Goal: Task Accomplishment & Management: Complete application form

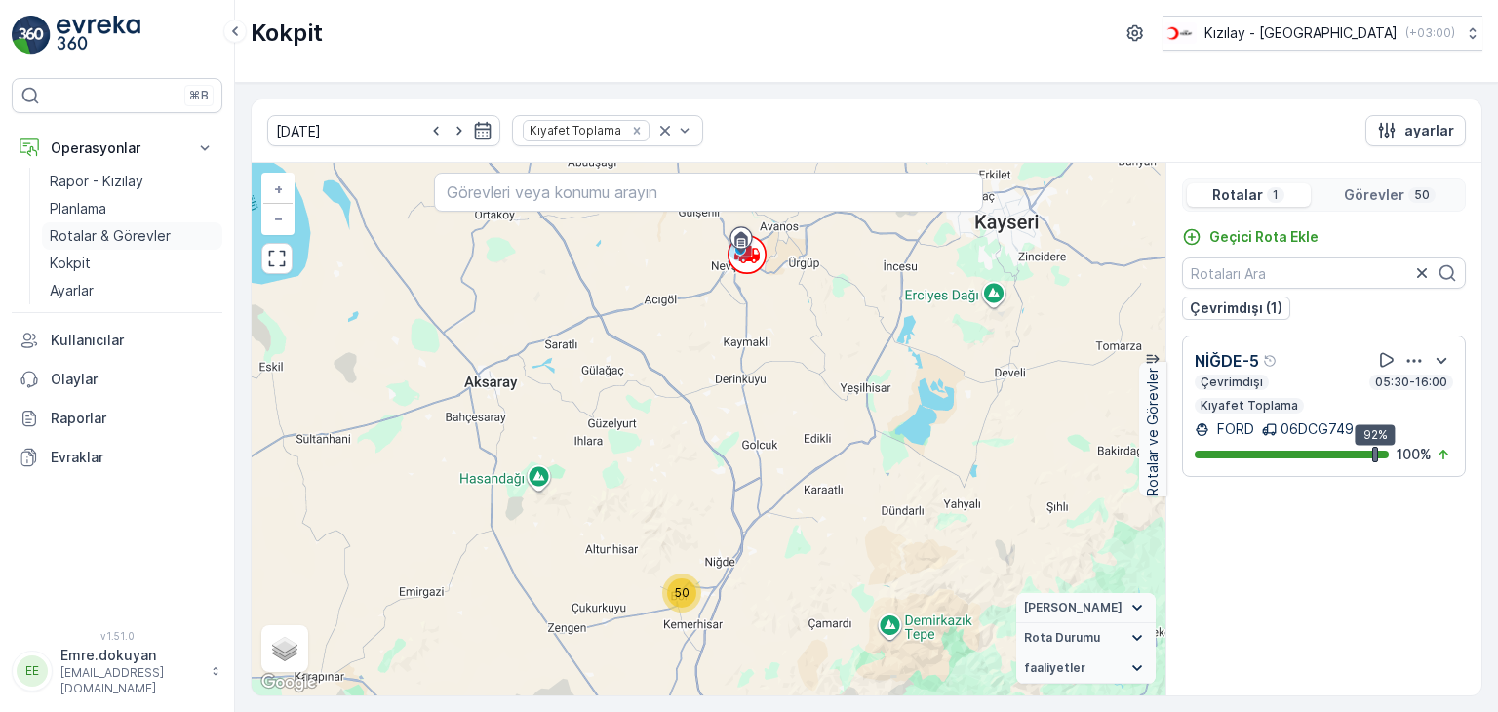
click at [85, 238] on p "Rotalar & Görevler" at bounding box center [110, 236] width 121 height 20
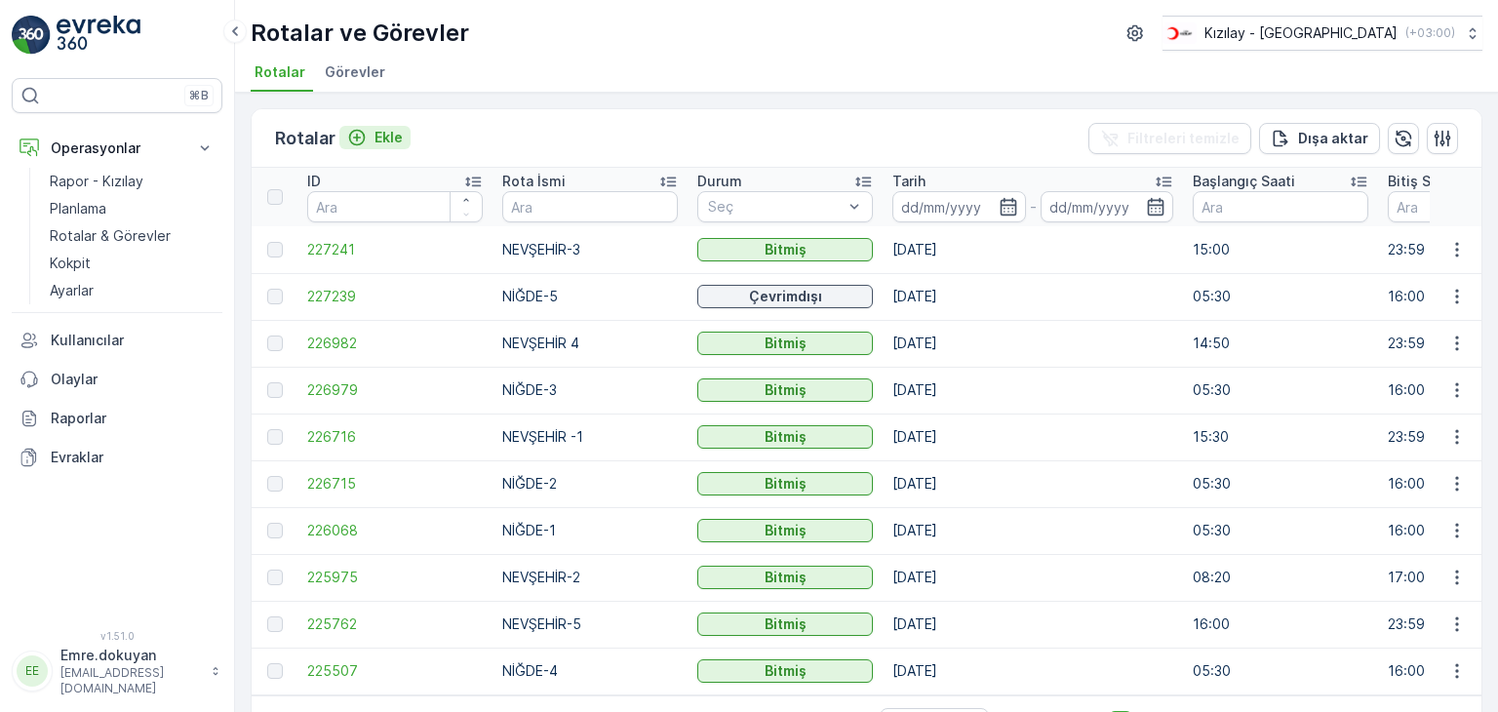
click at [391, 136] on p "Ekle" at bounding box center [388, 138] width 28 height 20
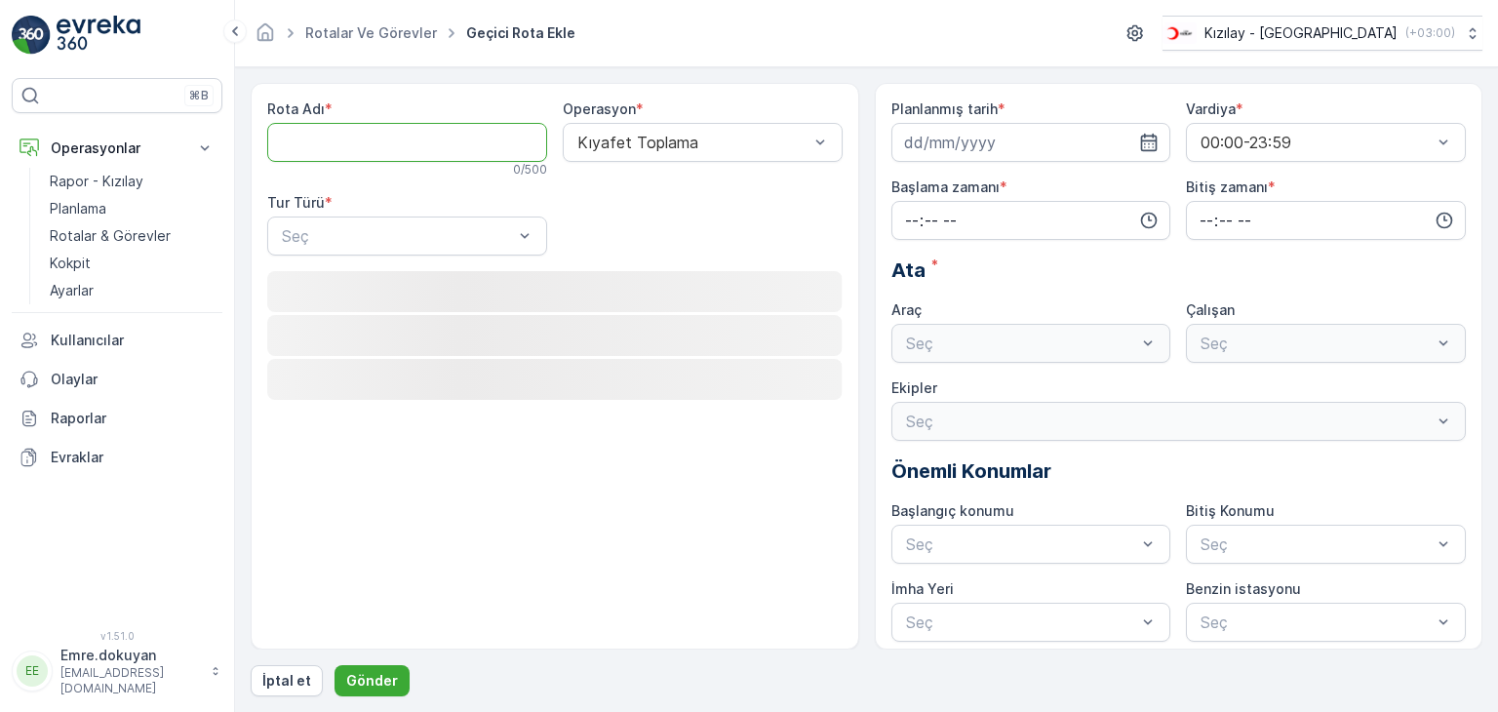
click at [407, 131] on Adı "Rota Adı" at bounding box center [407, 142] width 280 height 39
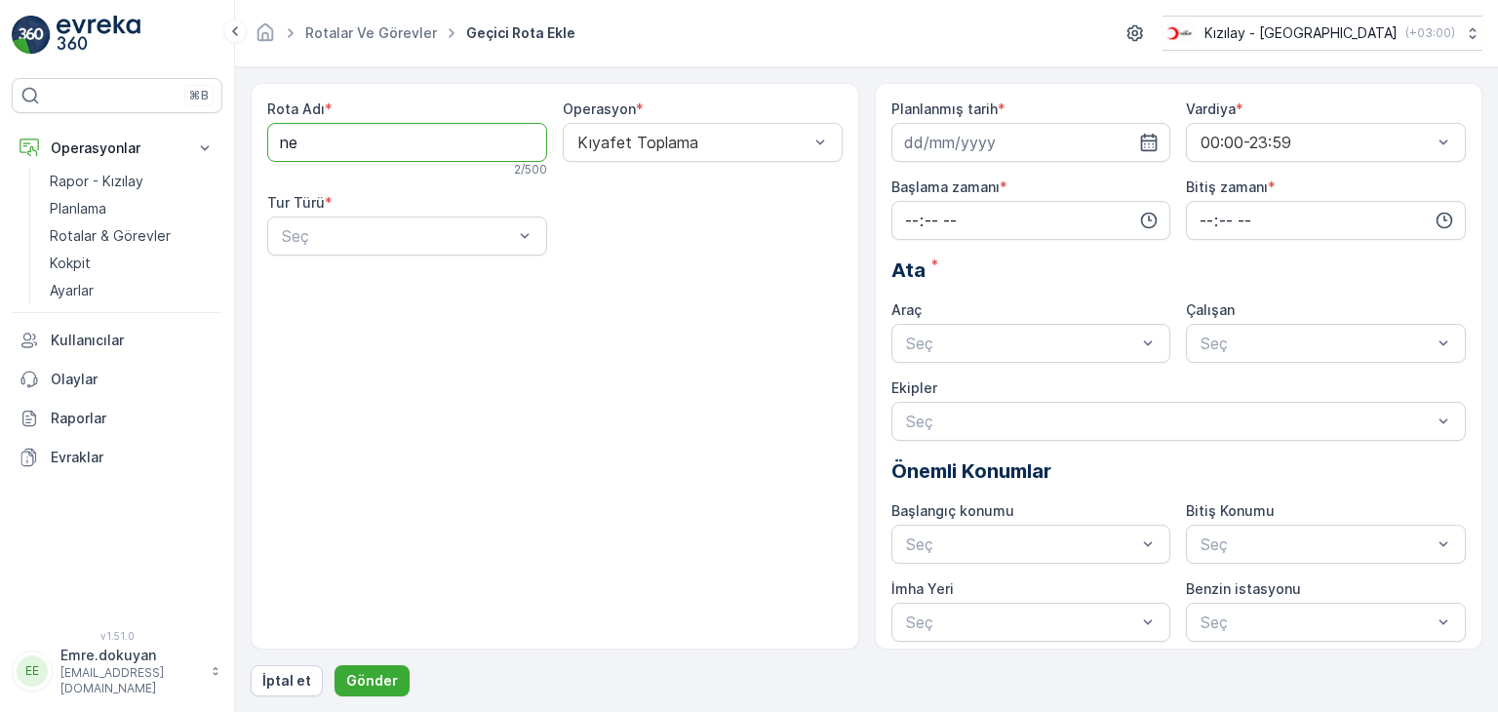
type Adı "NEVŞEHİR-5"
click at [410, 275] on div "Statik" at bounding box center [407, 284] width 256 height 18
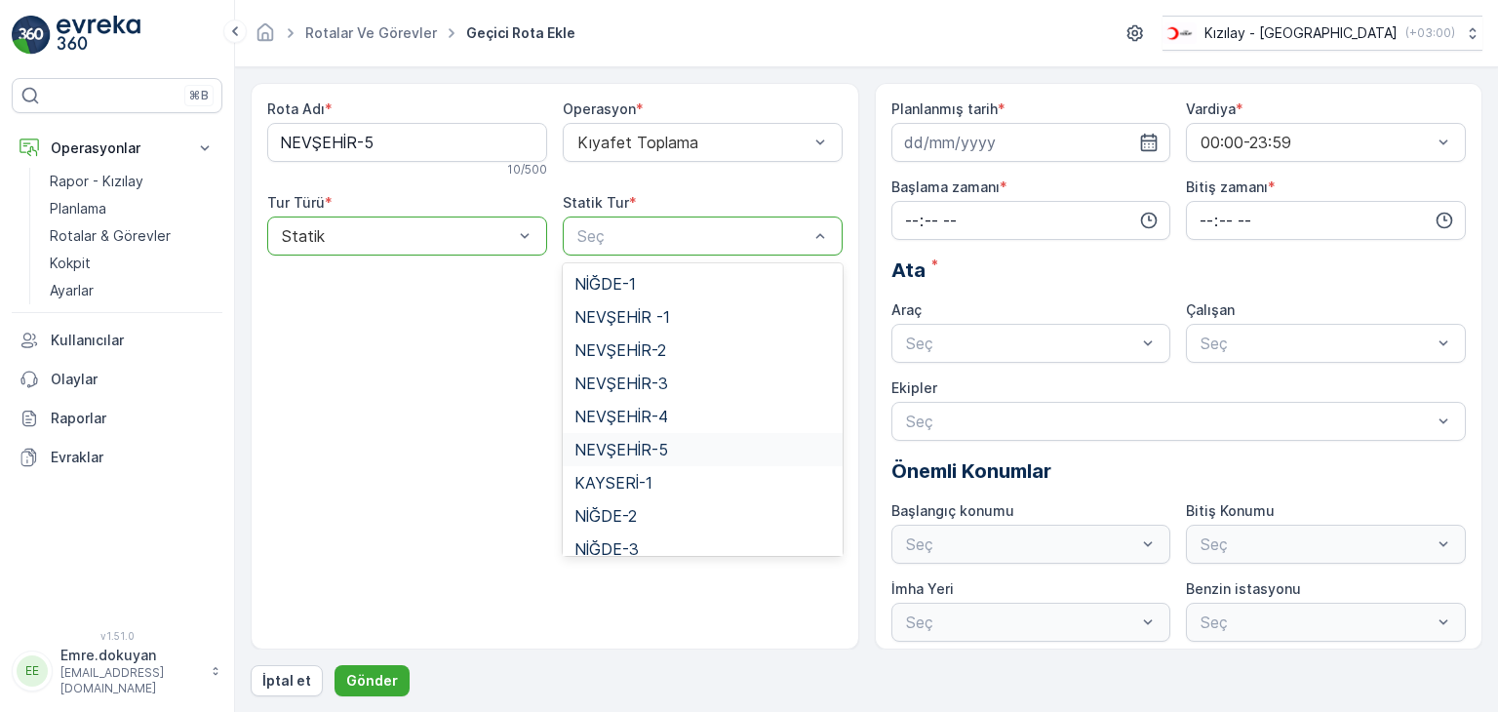
click at [603, 448] on span "NEVŞEHİR-5" at bounding box center [621, 450] width 94 height 18
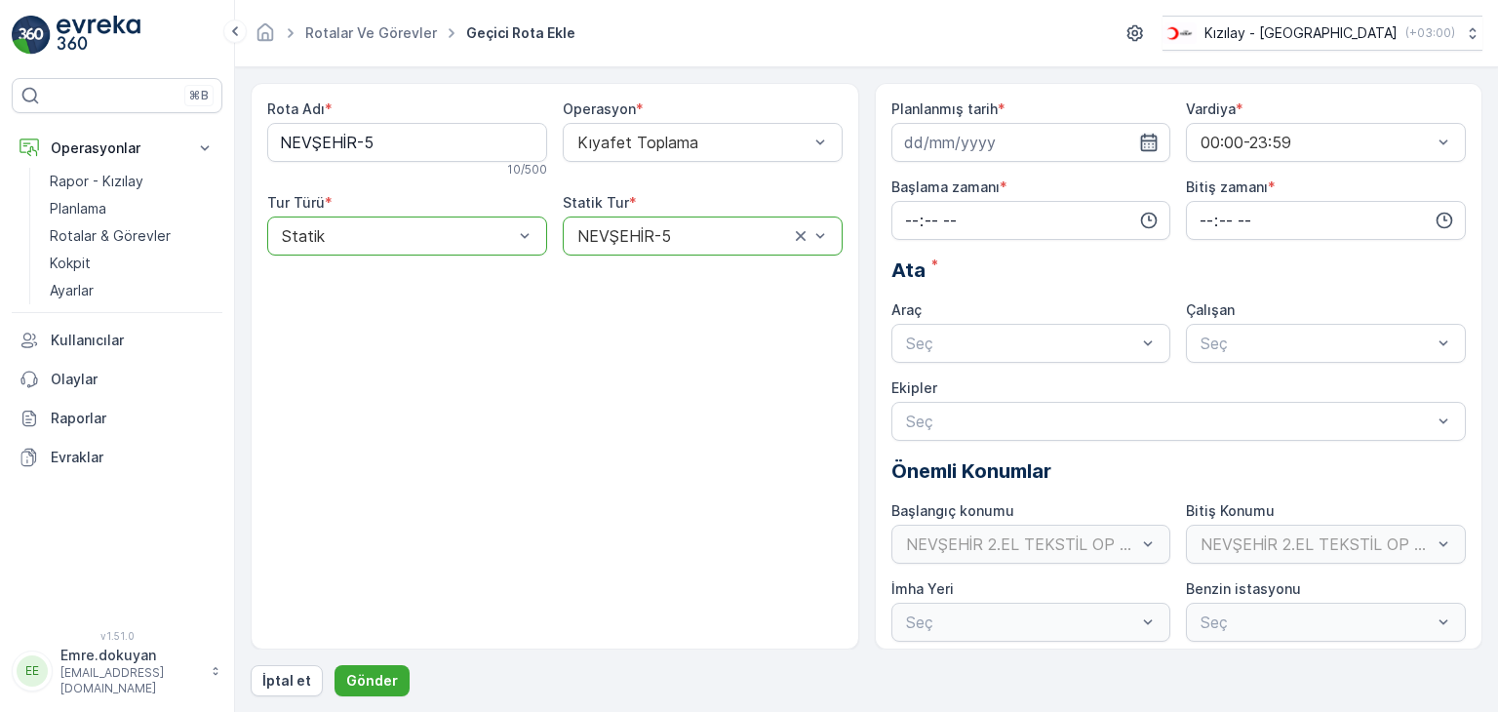
click at [1151, 142] on icon "button" at bounding box center [1149, 143] width 17 height 18
click at [1037, 385] on div "25" at bounding box center [1029, 382] width 31 height 31
type input "[DATE]"
click at [907, 213] on input "time" at bounding box center [1031, 220] width 280 height 39
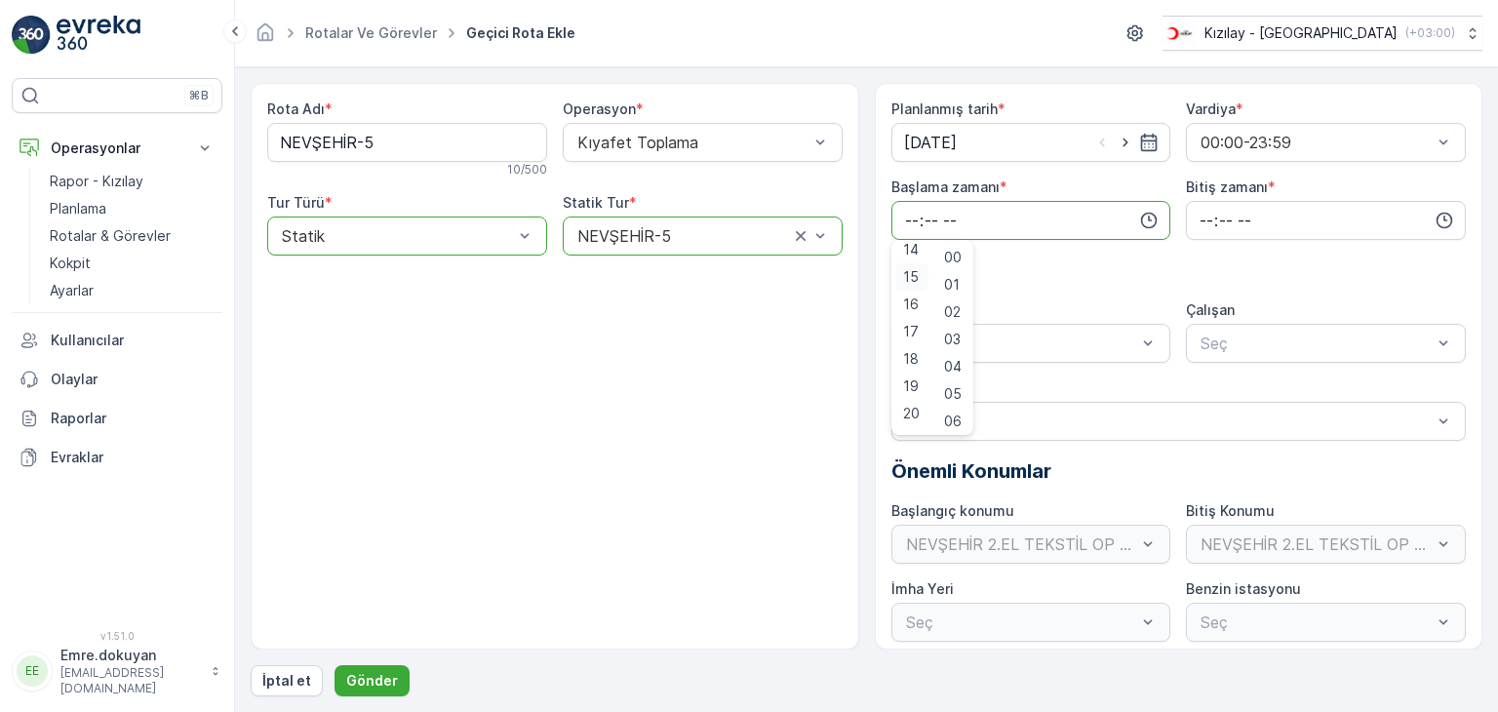
click at [911, 278] on span "15" at bounding box center [911, 277] width 16 height 20
click at [956, 313] on span "45" at bounding box center [953, 316] width 18 height 20
type input "15:45"
click at [1201, 217] on input "time" at bounding box center [1326, 220] width 280 height 39
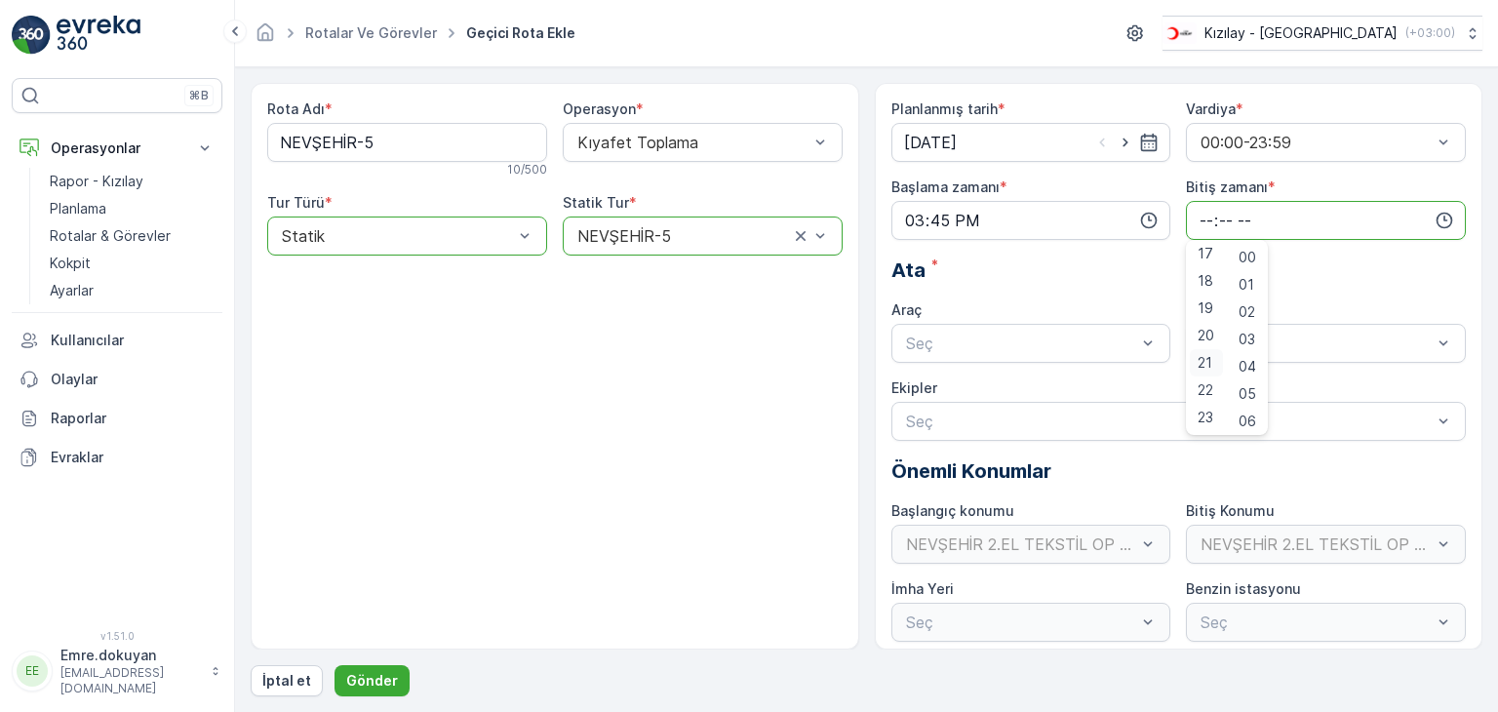
scroll to position [8, 0]
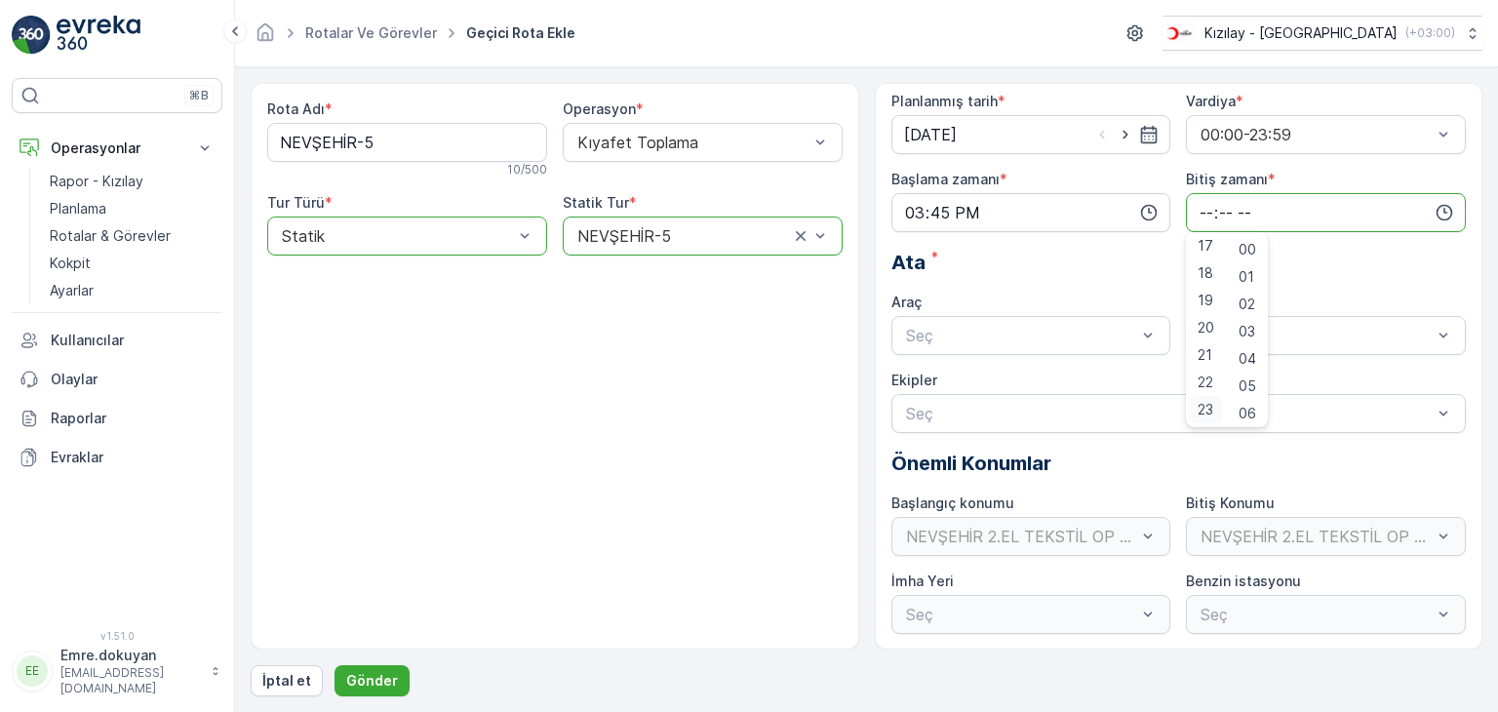
click at [1205, 413] on span "23" at bounding box center [1206, 410] width 16 height 20
click at [1252, 410] on span "59" at bounding box center [1248, 410] width 18 height 20
type input "23:59"
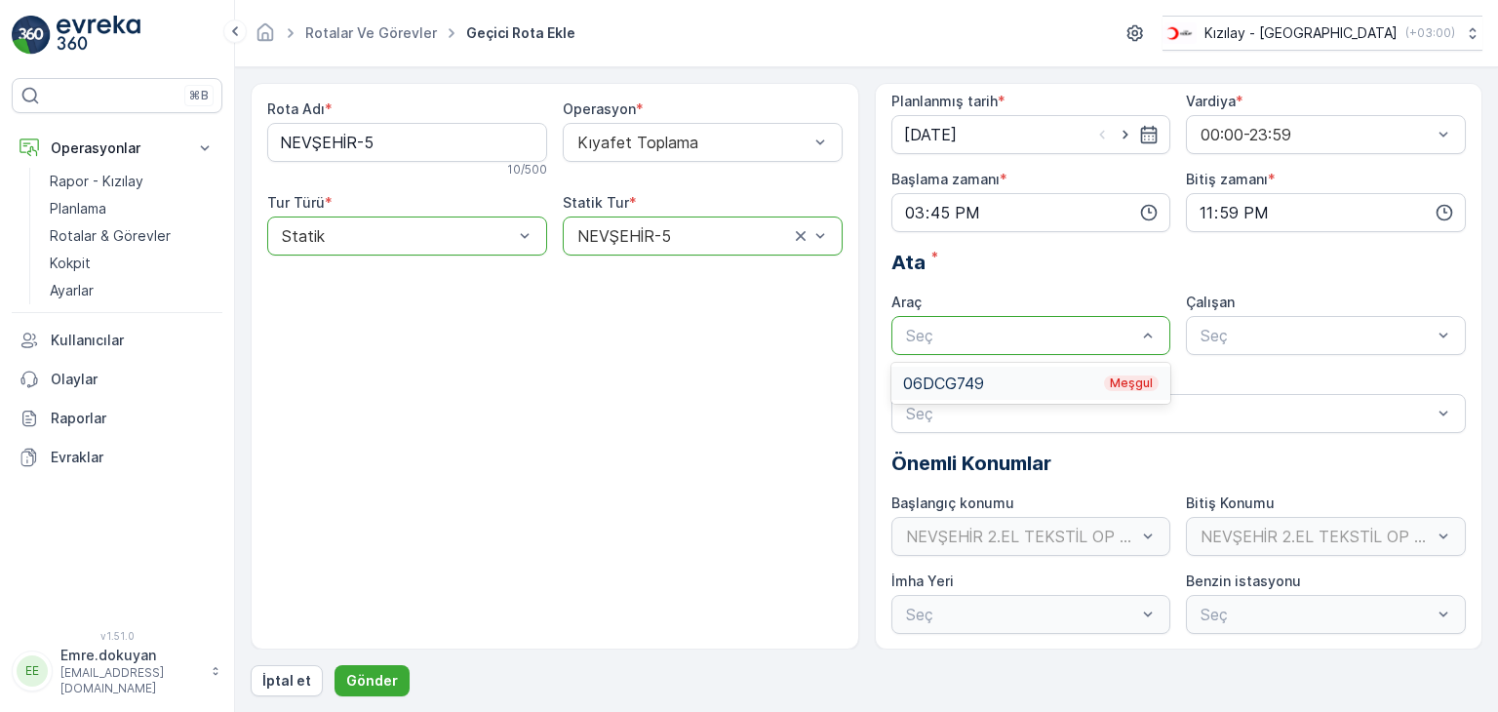
drag, startPoint x: 1013, startPoint y: 387, endPoint x: 1069, endPoint y: 378, distance: 56.3
click at [1014, 387] on div "06DCG749 Meşgul" at bounding box center [1031, 383] width 256 height 18
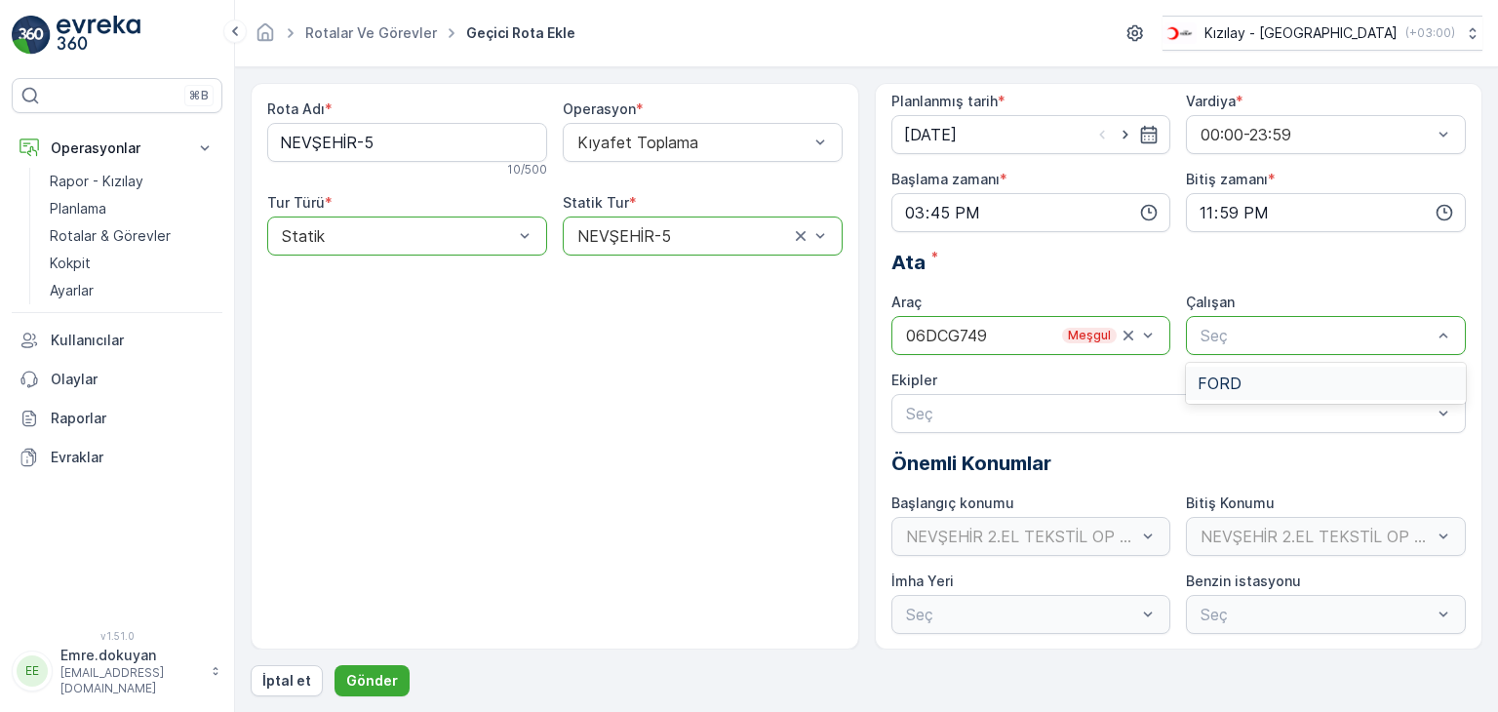
click at [1259, 378] on div "FORD" at bounding box center [1326, 383] width 256 height 18
click at [374, 683] on p "Gönder" at bounding box center [372, 681] width 52 height 20
